Goal: Task Accomplishment & Management: Complete application form

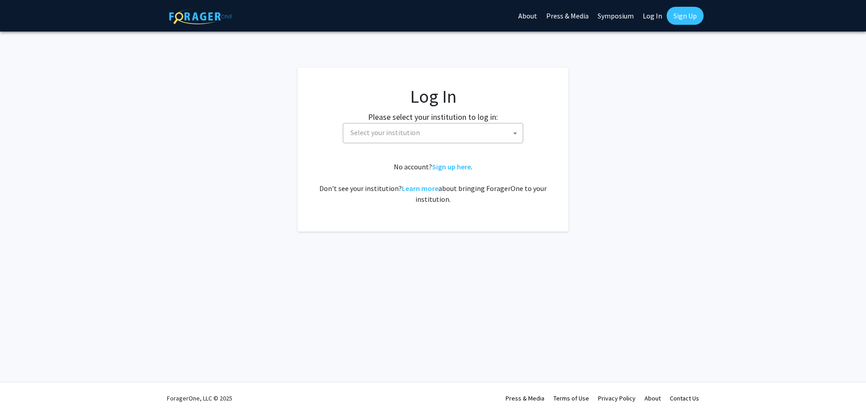
select select
click at [428, 135] on span "Select your institution" at bounding box center [435, 133] width 176 height 18
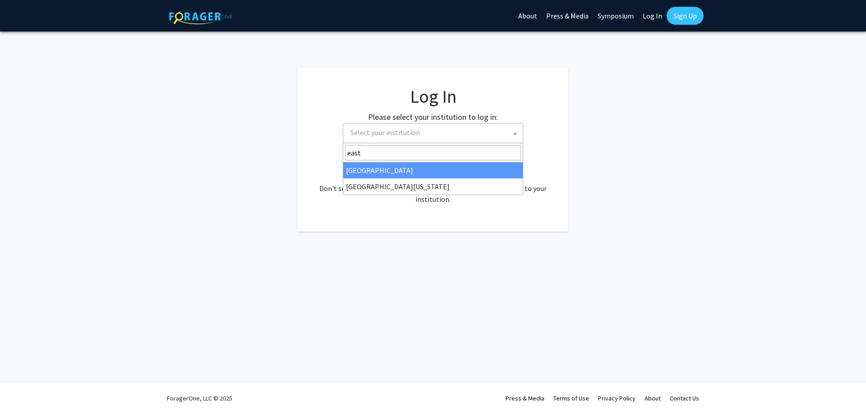
type input "east"
select select "17"
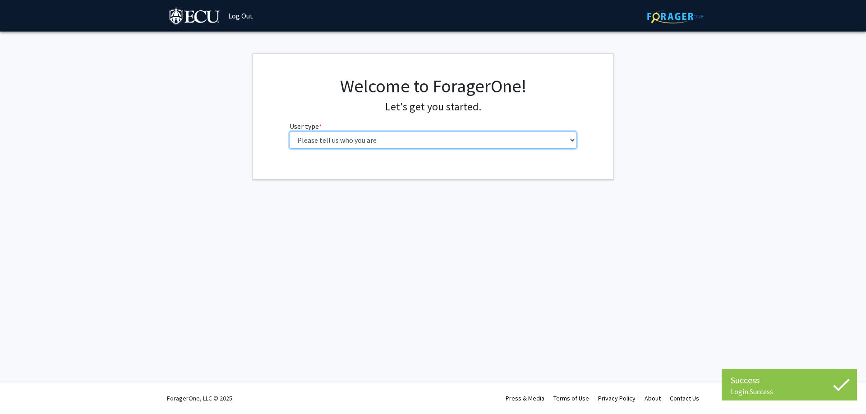
click at [404, 146] on select "Please tell us who you are Undergraduate Student Master's Student Doctoral Cand…" at bounding box center [433, 140] width 287 height 17
select select "5: faculty"
click at [290, 132] on select "Please tell us who you are Undergraduate Student Master's Student Doctoral Cand…" at bounding box center [433, 140] width 287 height 17
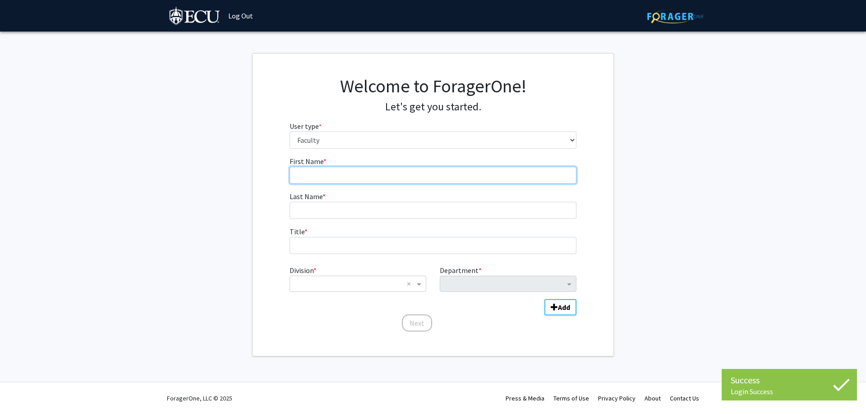
click at [355, 175] on input "First Name * required" at bounding box center [433, 175] width 287 height 17
type input "Marisa"
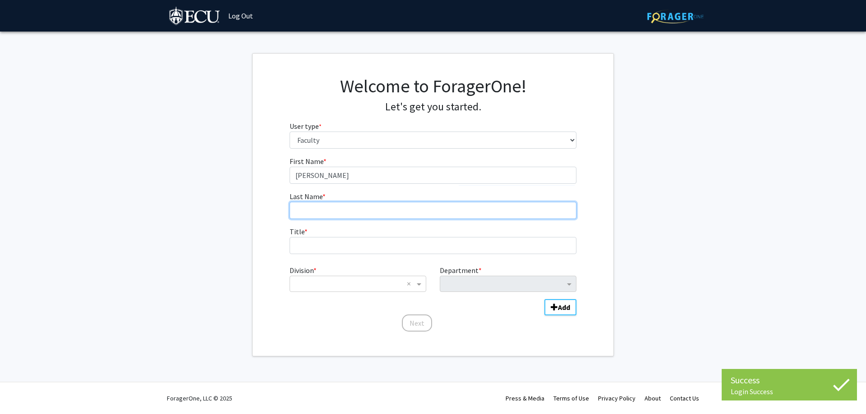
type input "Myers"
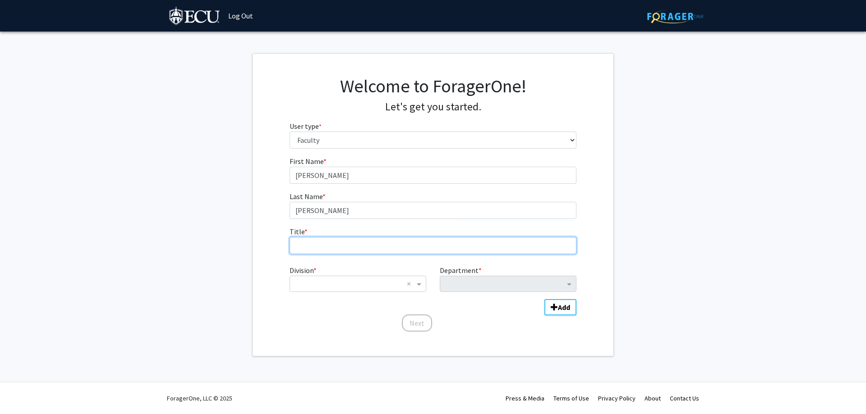
click at [385, 248] on input "Title * required" at bounding box center [433, 245] width 287 height 17
type input "Assistant Teaching Professor"
click at [383, 279] on input "Division" at bounding box center [348, 284] width 109 height 11
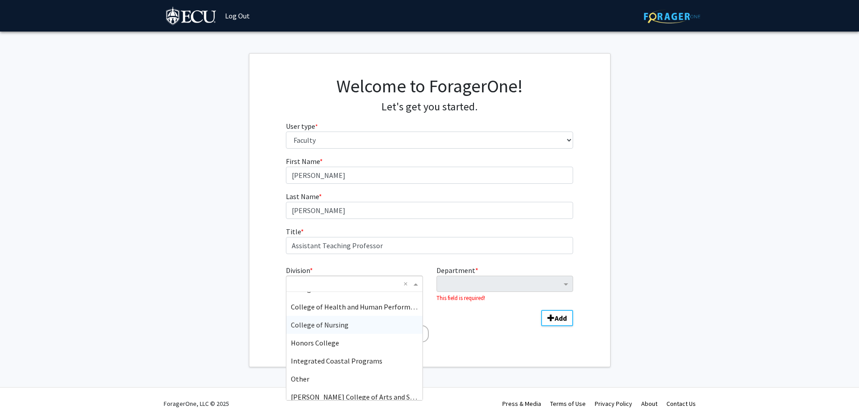
scroll to position [108, 0]
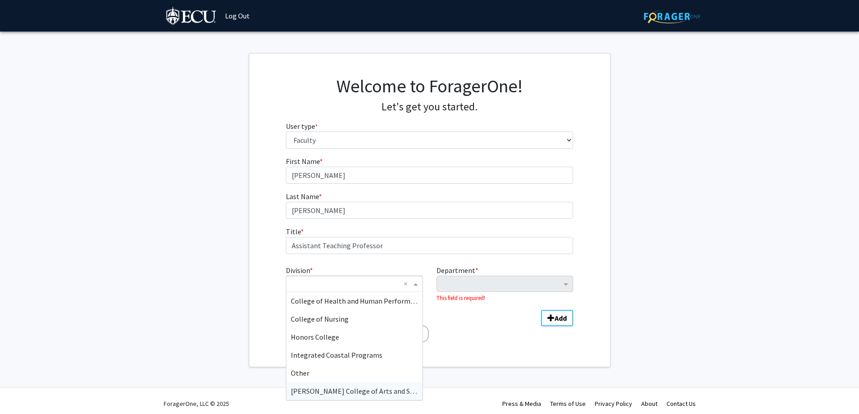
click at [369, 391] on span "Thomas Harriot College of Arts and Sciences" at bounding box center [362, 391] width 142 height 9
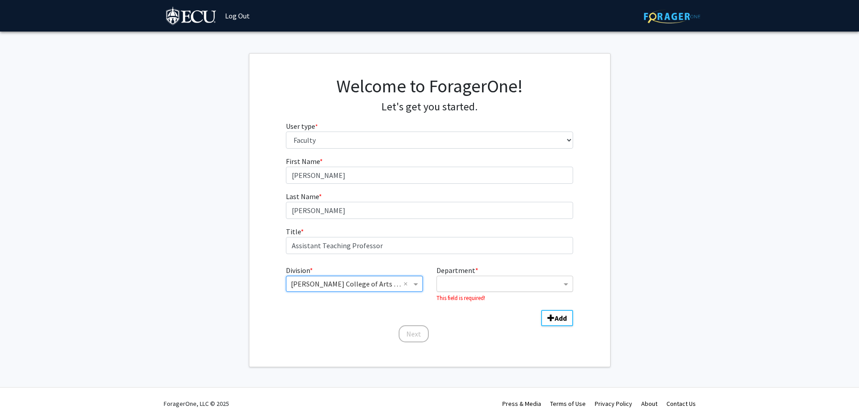
click at [501, 284] on input "Department" at bounding box center [502, 284] width 120 height 11
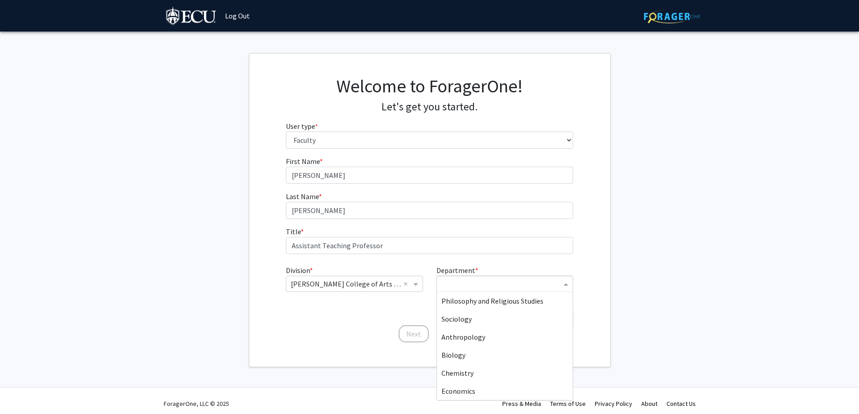
scroll to position [135, 0]
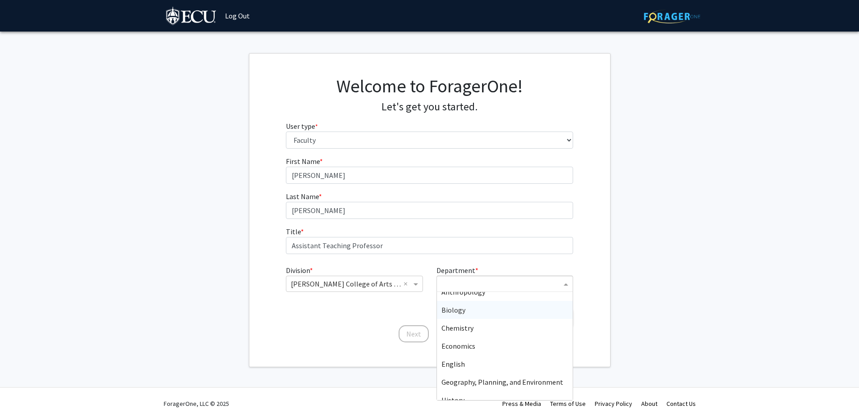
click at [464, 311] on span "Biology" at bounding box center [454, 310] width 24 height 9
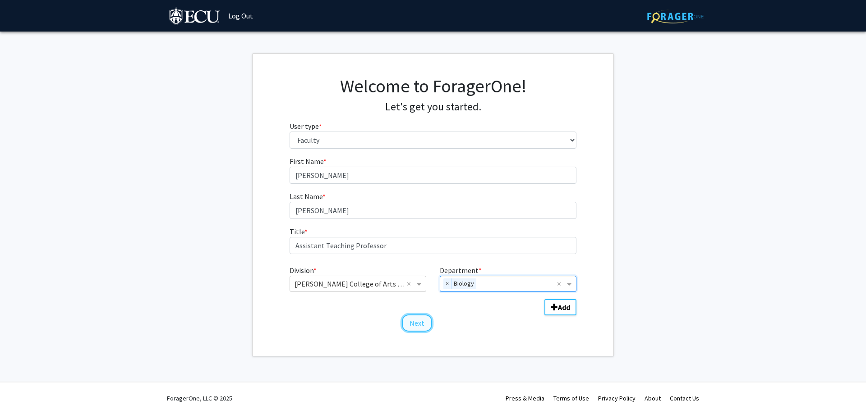
click at [417, 323] on button "Next" at bounding box center [417, 323] width 30 height 17
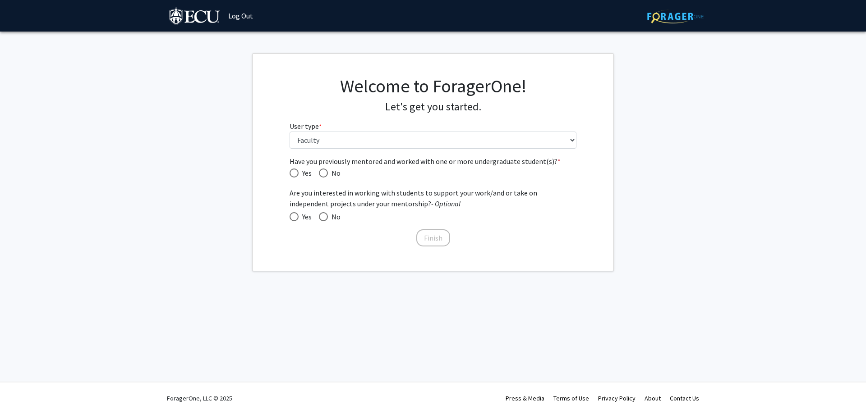
click at [294, 177] on span "Have you previously mentored and worked with one or more undergraduate student(…" at bounding box center [294, 173] width 9 height 9
click at [294, 177] on input "Yes" at bounding box center [294, 173] width 9 height 9
radio input "true"
click at [441, 243] on button "Finish" at bounding box center [433, 238] width 34 height 17
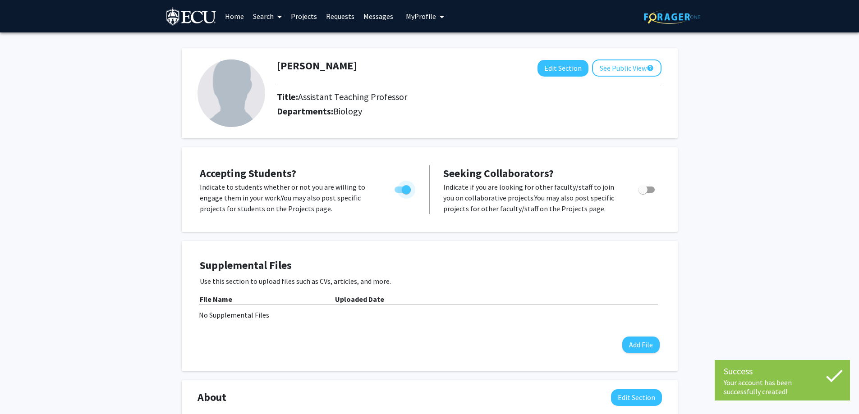
click at [398, 192] on span "Toggle" at bounding box center [403, 190] width 16 height 6
click at [399, 193] on input "Would you like to permit student requests?" at bounding box center [399, 193] width 0 height 0
checkbox input "false"
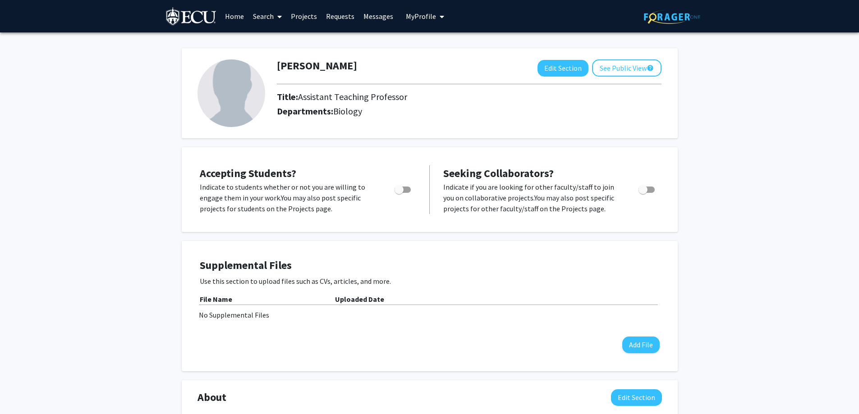
click at [262, 18] on link "Search" at bounding box center [267, 16] width 38 height 32
click at [281, 41] on span "Faculty/Staff" at bounding box center [281, 41] width 66 height 18
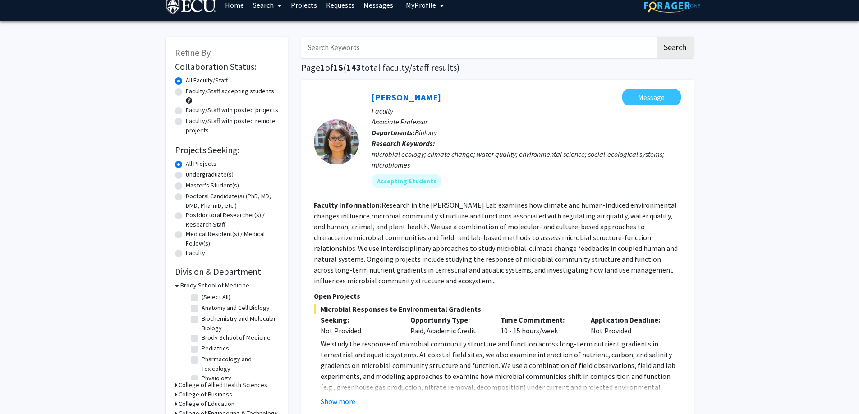
scroll to position [45, 0]
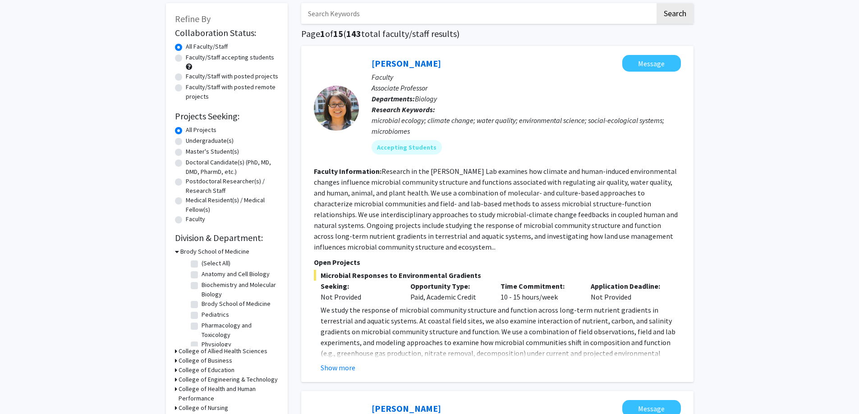
click at [186, 141] on label "Undergraduate(s)" at bounding box center [210, 140] width 48 height 9
click at [186, 141] on input "Undergraduate(s)" at bounding box center [189, 139] width 6 height 6
radio input "true"
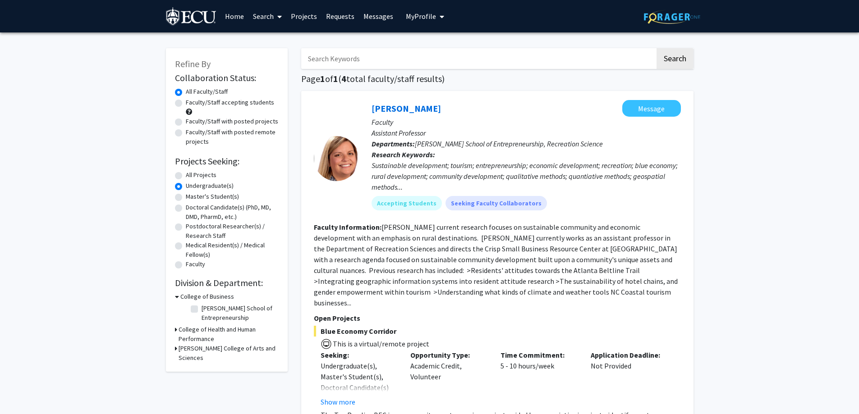
click at [203, 175] on label "All Projects" at bounding box center [201, 174] width 31 height 9
click at [192, 175] on input "All Projects" at bounding box center [189, 173] width 6 height 6
radio input "true"
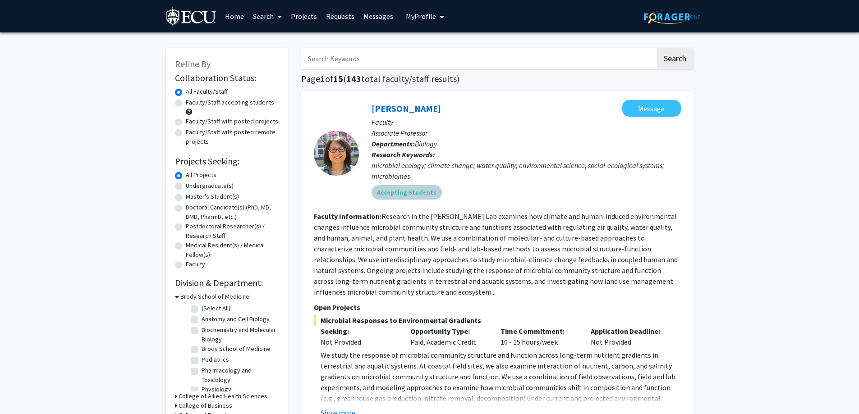
click at [407, 197] on mat-chip "Accepting Students" at bounding box center [407, 192] width 70 height 14
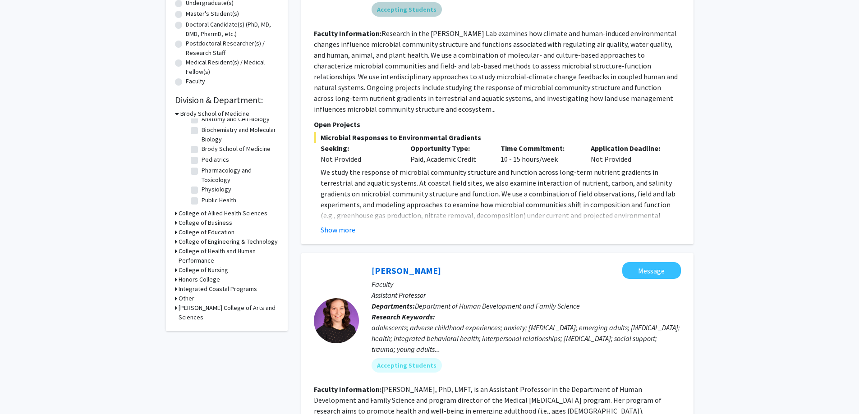
scroll to position [180, 0]
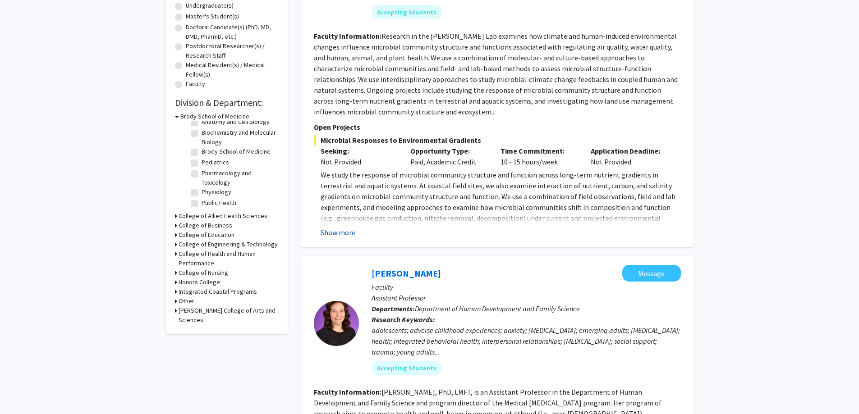
click at [341, 235] on button "Show more" at bounding box center [338, 232] width 35 height 11
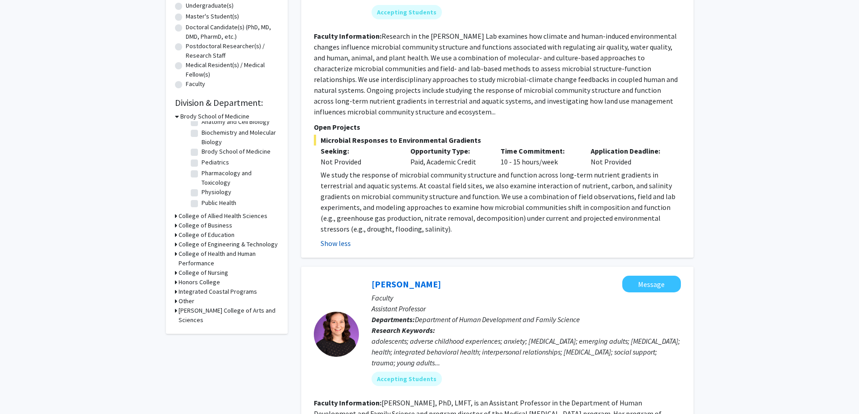
click at [343, 241] on button "Show less" at bounding box center [336, 243] width 30 height 11
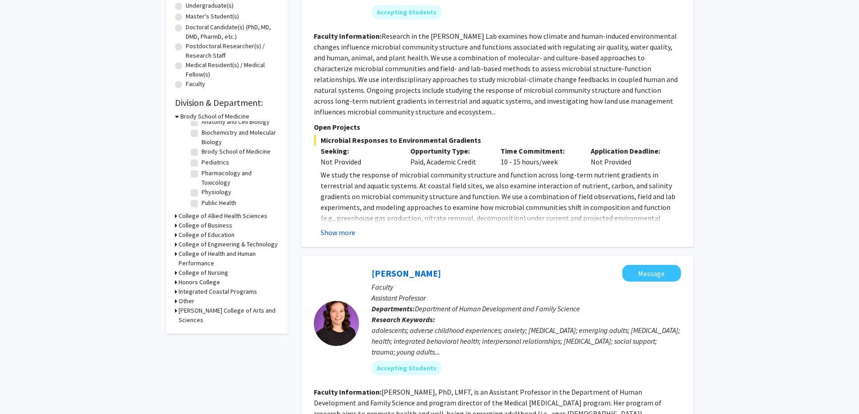
click at [343, 241] on div "Ariane Peralta Message Faculty Associate Professor Departments: Biology Researc…" at bounding box center [497, 79] width 392 height 336
click at [337, 230] on button "Show more" at bounding box center [338, 232] width 35 height 11
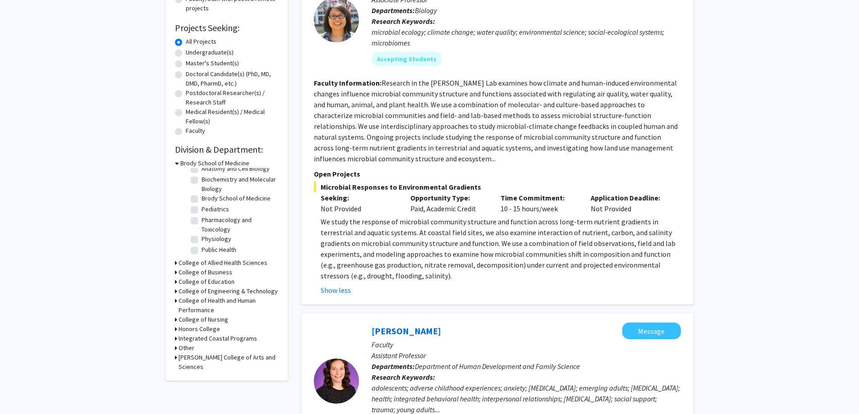
scroll to position [0, 0]
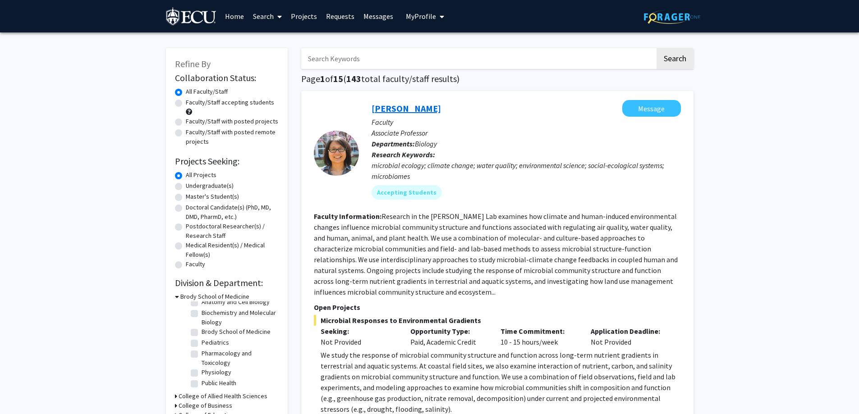
click at [396, 109] on link "Ariane Peralta" at bounding box center [406, 108] width 69 height 11
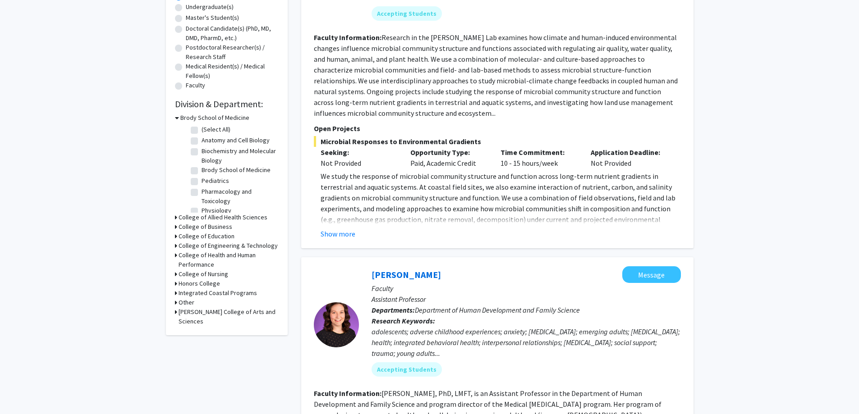
scroll to position [180, 0]
click at [202, 129] on label "(Select All)" at bounding box center [216, 128] width 29 height 9
click at [202, 129] on input "(Select All)" at bounding box center [205, 127] width 6 height 6
checkbox input "true"
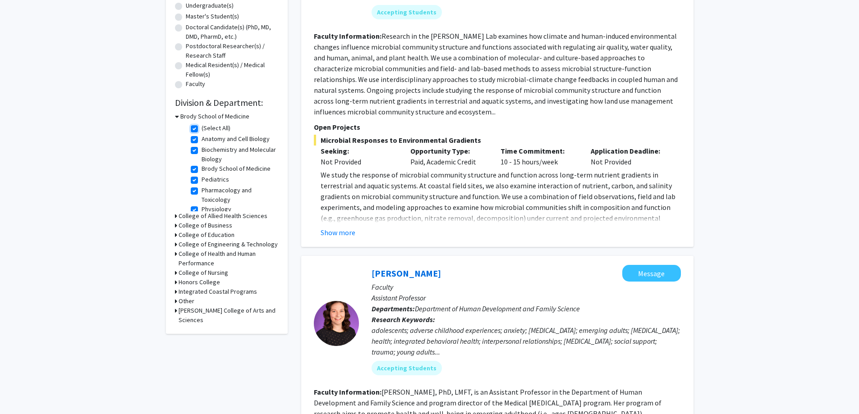
checkbox input "true"
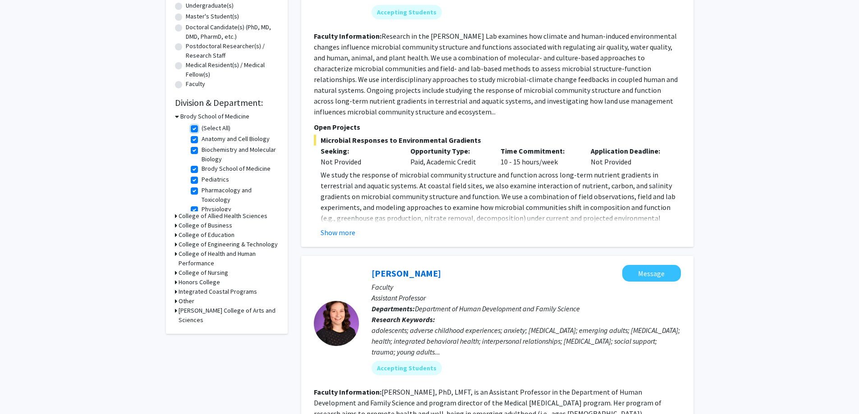
checkbox input "true"
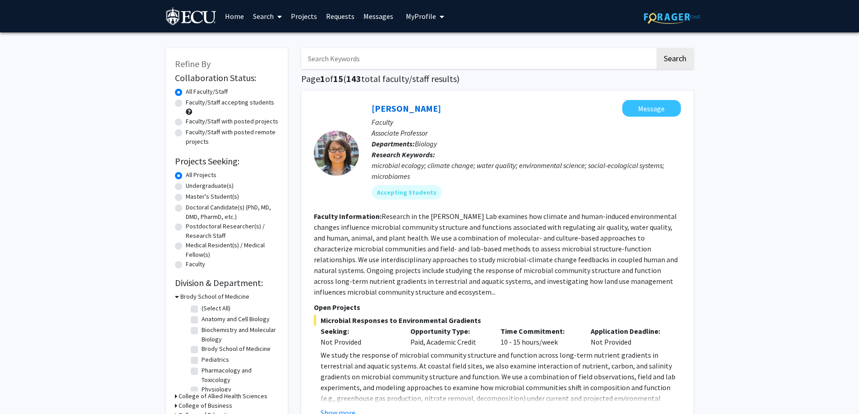
click at [682, 22] on img at bounding box center [672, 17] width 56 height 14
click at [429, 16] on span "My Profile" at bounding box center [421, 16] width 30 height 9
click at [427, 82] on link "Log Out" at bounding box center [452, 83] width 81 height 11
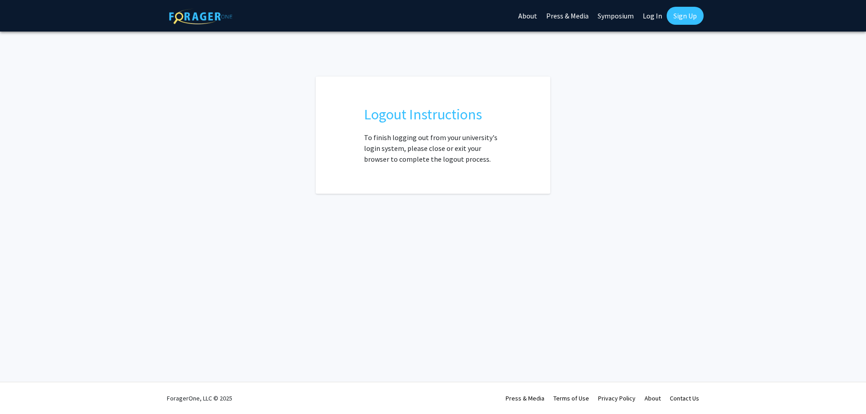
click at [645, 20] on link "Log In" at bounding box center [652, 16] width 28 height 32
select select
